Goal: Entertainment & Leisure: Consume media (video, audio)

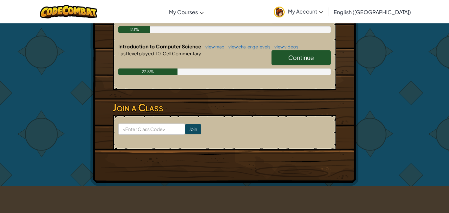
scroll to position [177, 0]
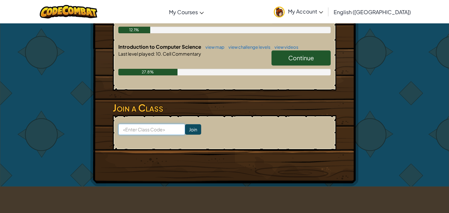
click at [154, 130] on input at bounding box center [151, 129] width 67 height 11
click at [171, 128] on input at bounding box center [151, 129] width 67 height 11
type input "NameWarmLight"
click at [192, 130] on input "Join" at bounding box center [193, 129] width 16 height 11
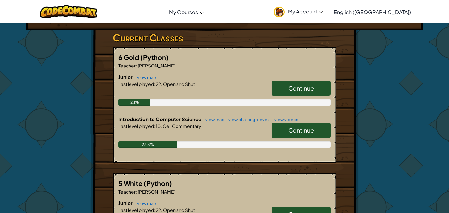
scroll to position [104, 0]
click at [307, 94] on link "Continue" at bounding box center [300, 88] width 59 height 15
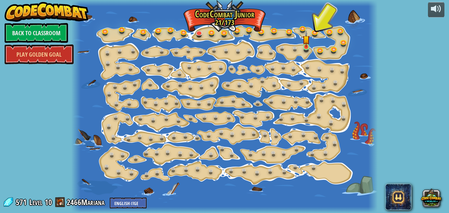
click at [306, 45] on img at bounding box center [306, 39] width 7 height 16
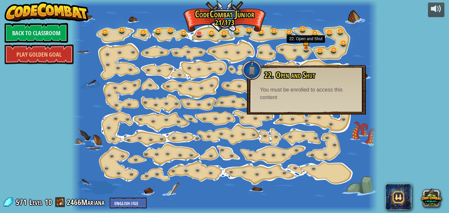
click at [315, 86] on div "You must be enrolled to access this content" at bounding box center [306, 93] width 93 height 15
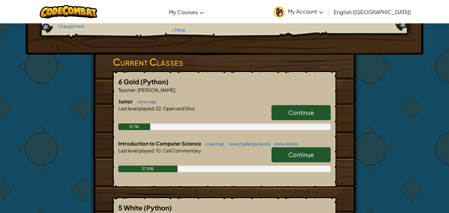
scroll to position [83, 0]
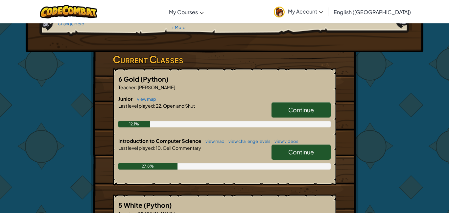
click at [308, 151] on span "Continue" at bounding box center [301, 152] width 26 height 8
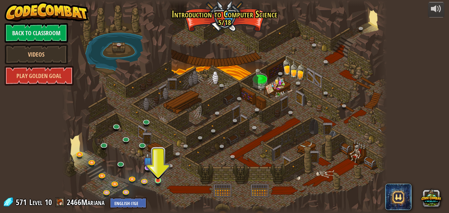
click at [154, 179] on img at bounding box center [158, 172] width 8 height 18
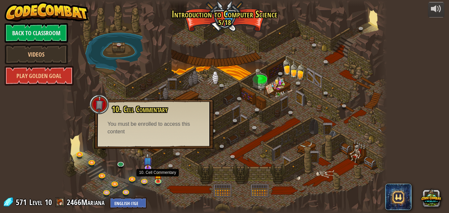
click at [136, 125] on div "You must be enrolled to access this content" at bounding box center [153, 127] width 93 height 15
click at [146, 128] on div "You must be enrolled to access this content" at bounding box center [153, 127] width 93 height 15
click at [150, 135] on div "You must be enrolled to access this content" at bounding box center [153, 127] width 93 height 15
click at [140, 132] on div "You must be enrolled to access this content" at bounding box center [153, 127] width 93 height 15
click at [30, 80] on link "Play Golden Goal" at bounding box center [39, 76] width 69 height 20
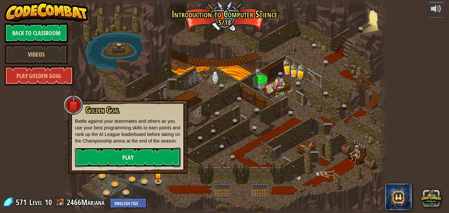
click at [88, 167] on link "Play" at bounding box center [128, 157] width 106 height 20
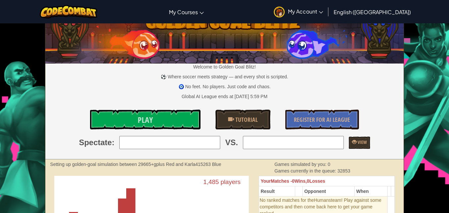
scroll to position [20, 0]
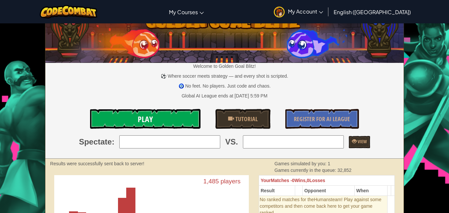
click at [116, 120] on link "Play" at bounding box center [145, 119] width 110 height 20
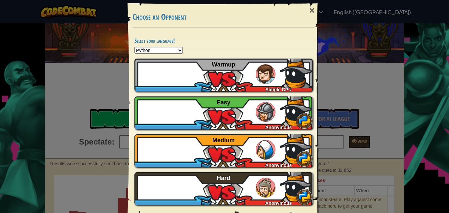
scroll to position [22, 0]
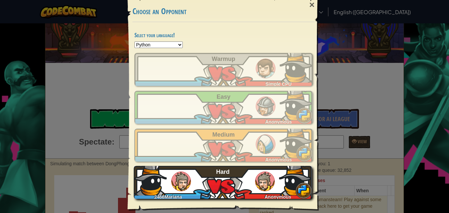
click at [278, 191] on div "2466Mariana Anonymous Hard" at bounding box center [223, 182] width 178 height 33
